Goal: Task Accomplishment & Management: Manage account settings

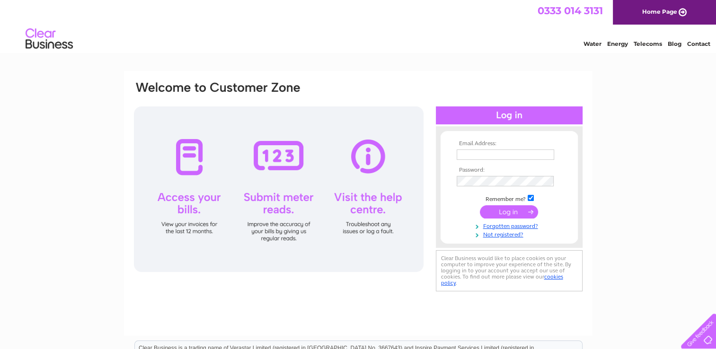
click at [470, 152] on input "text" at bounding box center [506, 155] width 98 height 10
paste input "leyla.tajeddini@cromdale.com"
type input "leyla.tajeddini@cromdale.com"
click at [513, 208] on input "submit" at bounding box center [509, 211] width 58 height 13
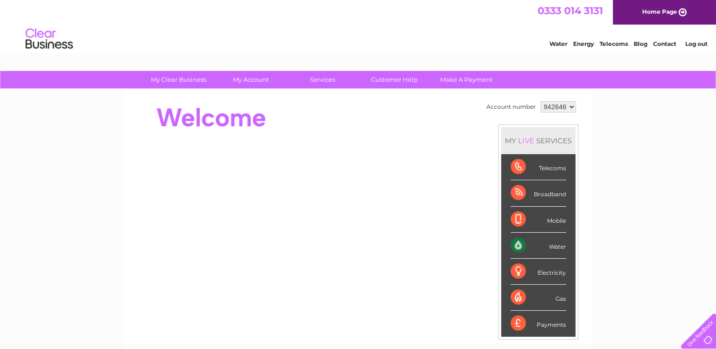
click at [634, 221] on div "My Clear Business Login Details My Details My Preferences Link Account My Accou…" at bounding box center [358, 337] width 716 height 532
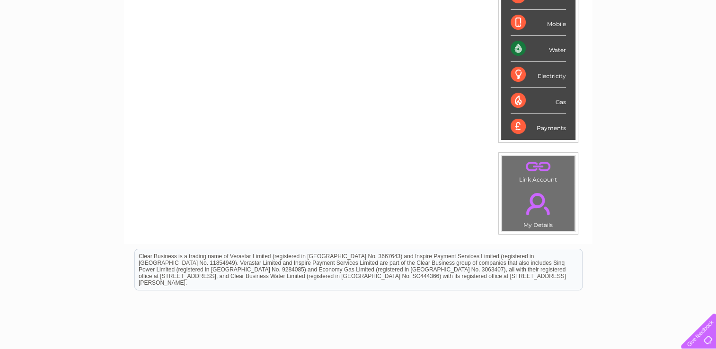
scroll to position [9, 0]
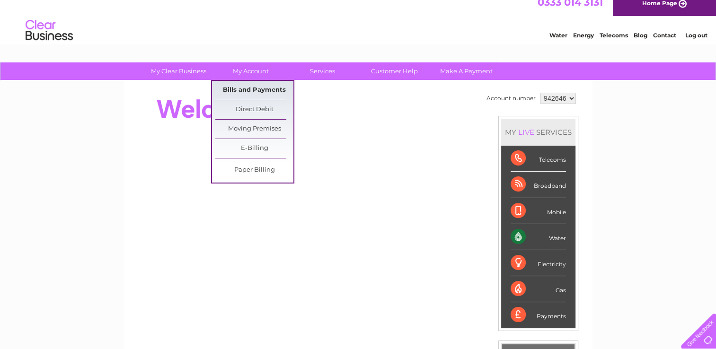
click at [256, 92] on link "Bills and Payments" at bounding box center [254, 90] width 78 height 19
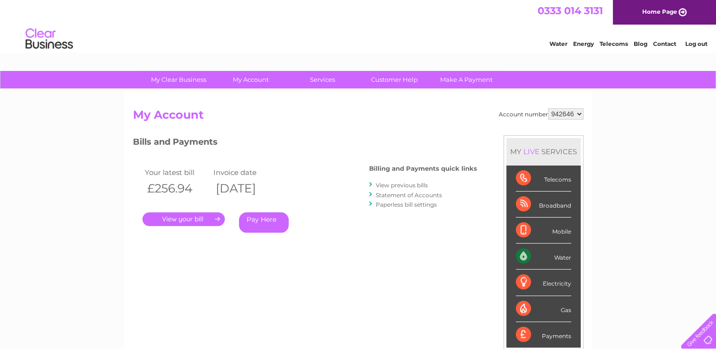
click at [160, 218] on link "." at bounding box center [184, 220] width 82 height 14
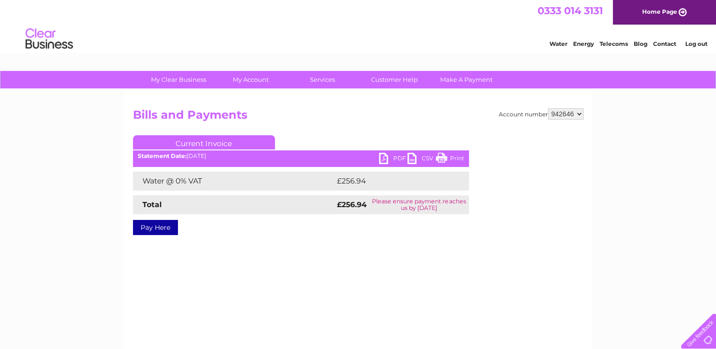
click at [398, 156] on link "PDF" at bounding box center [393, 160] width 28 height 14
click at [695, 45] on link "Log out" at bounding box center [696, 43] width 22 height 7
